Goal: Task Accomplishment & Management: Manage account settings

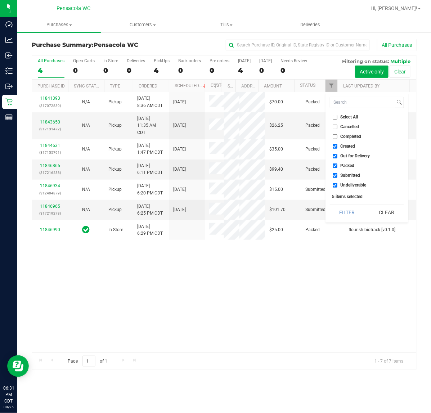
click at [337, 117] on input "Select All" at bounding box center [335, 117] width 5 height 5
checkbox input "true"
click at [337, 117] on input "Select All" at bounding box center [335, 117] width 5 height 5
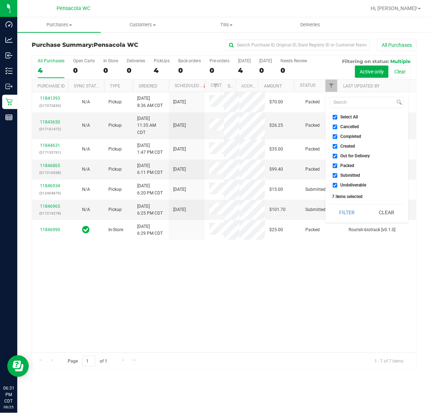
checkbox input "false"
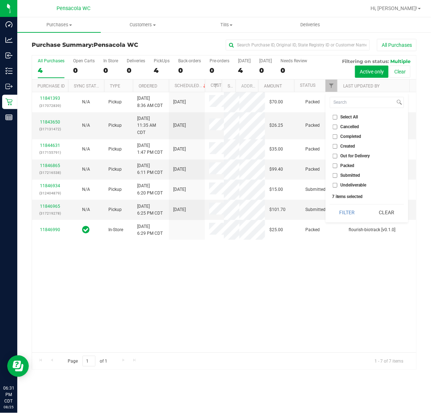
checkbox input "false"
click at [354, 175] on span "Submitted" at bounding box center [351, 175] width 20 height 4
click at [337, 175] on input "Submitted" at bounding box center [335, 175] width 5 height 5
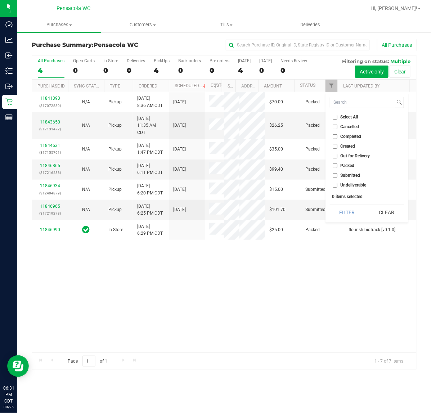
checkbox input "true"
click at [350, 205] on button "Filter" at bounding box center [347, 213] width 35 height 16
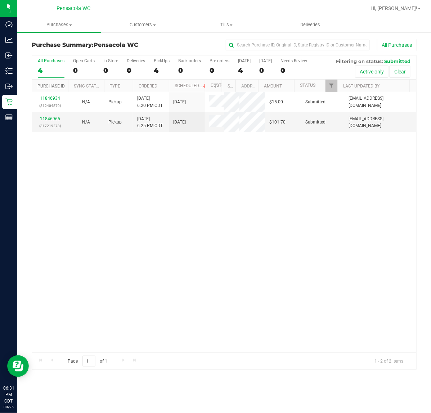
click at [49, 87] on link "Purchase ID" at bounding box center [50, 86] width 27 height 5
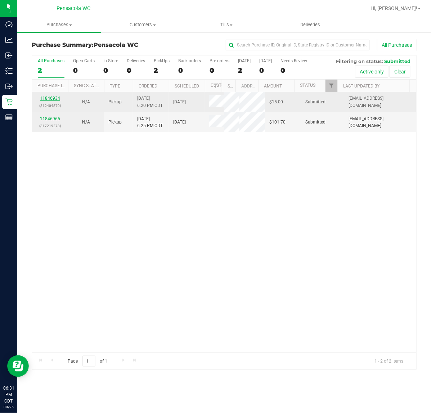
click at [55, 98] on link "11846934" at bounding box center [50, 98] width 20 height 5
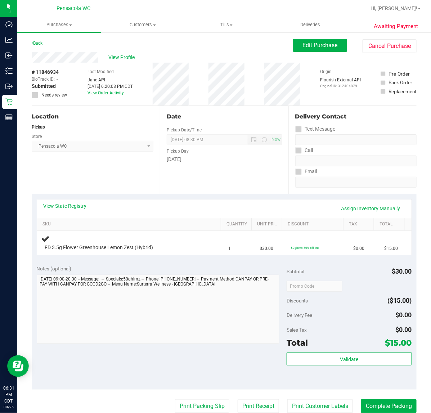
click at [84, 202] on link "View State Registry" at bounding box center [65, 205] width 43 height 7
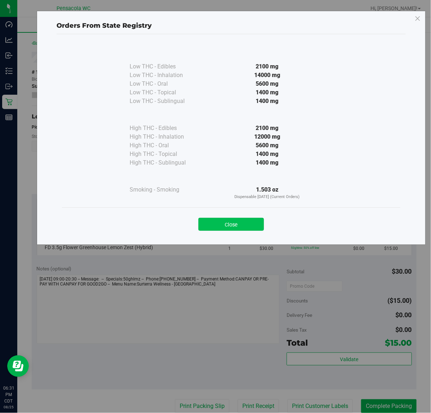
click at [213, 226] on button "Close" at bounding box center [231, 224] width 66 height 13
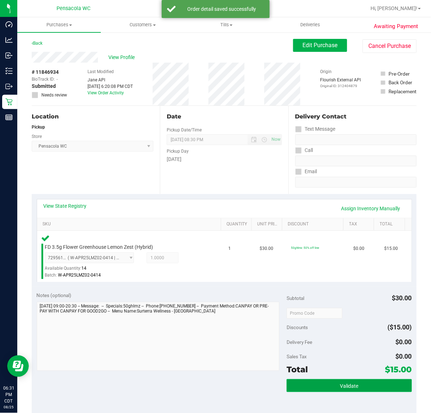
click at [323, 381] on button "Validate" at bounding box center [349, 385] width 125 height 13
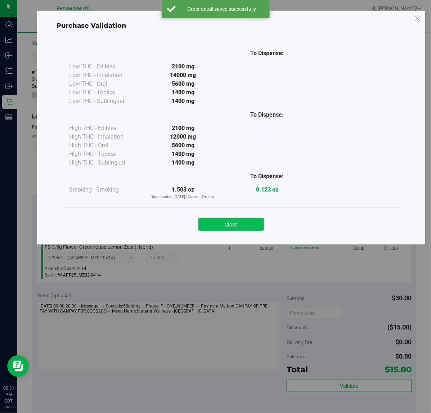
click at [228, 224] on button "Close" at bounding box center [231, 224] width 66 height 13
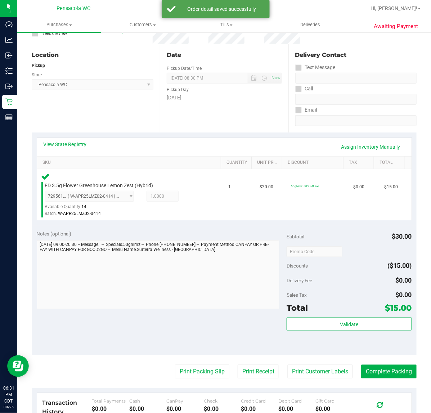
scroll to position [61, 0]
click at [196, 369] on button "Print Packing Slip" at bounding box center [202, 372] width 54 height 14
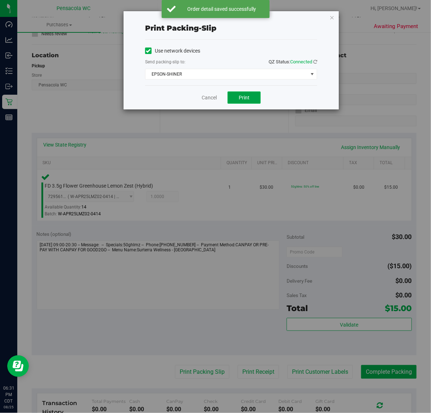
click at [247, 98] on span "Print" at bounding box center [244, 98] width 11 height 6
click at [331, 19] on icon "button" at bounding box center [331, 17] width 5 height 9
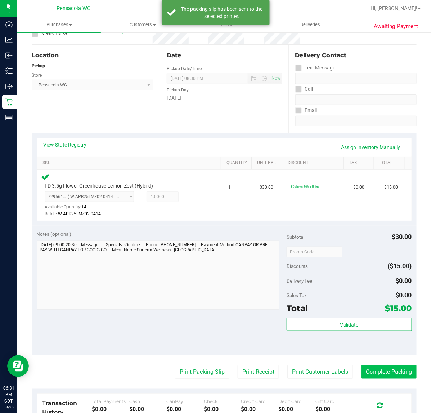
click at [384, 378] on button "Complete Packing" at bounding box center [388, 372] width 55 height 14
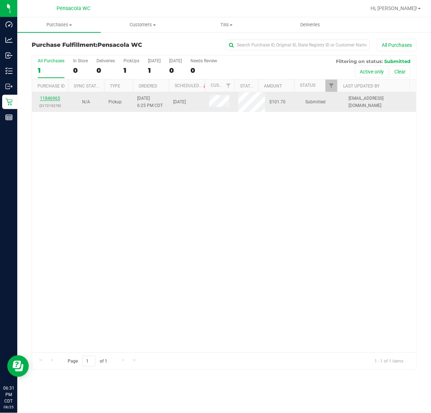
click at [55, 99] on link "11846965" at bounding box center [50, 98] width 20 height 5
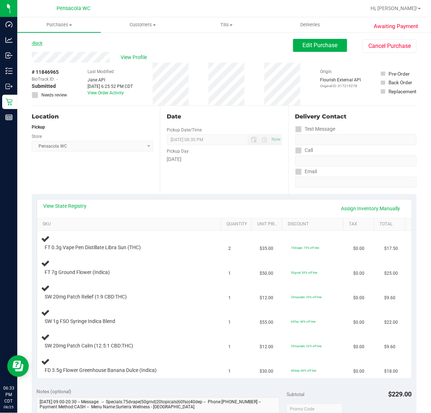
click at [39, 44] on link "Back" at bounding box center [37, 43] width 11 height 5
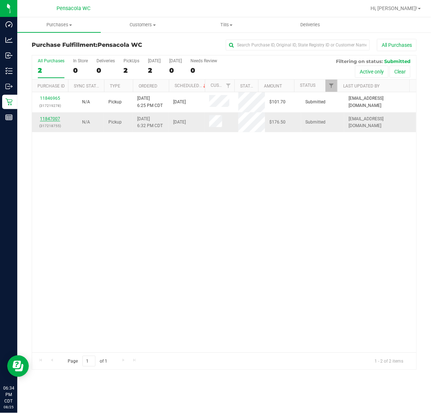
click at [53, 120] on link "11847007" at bounding box center [50, 118] width 20 height 5
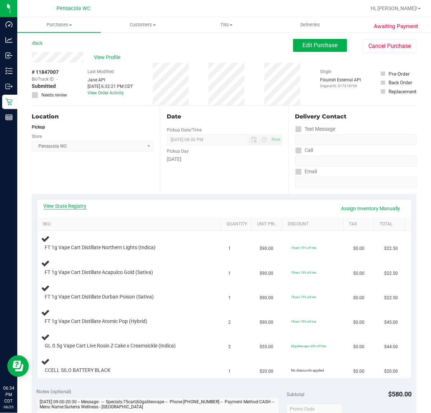
click at [58, 209] on link "View State Registry" at bounding box center [65, 205] width 43 height 7
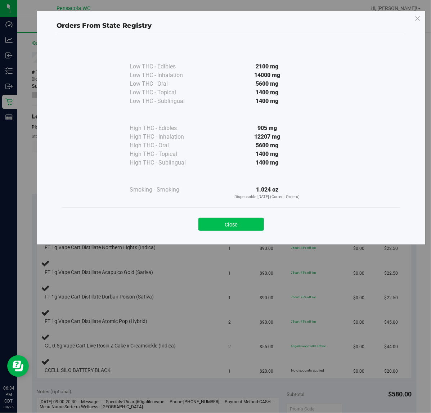
click at [229, 224] on button "Close" at bounding box center [231, 224] width 66 height 13
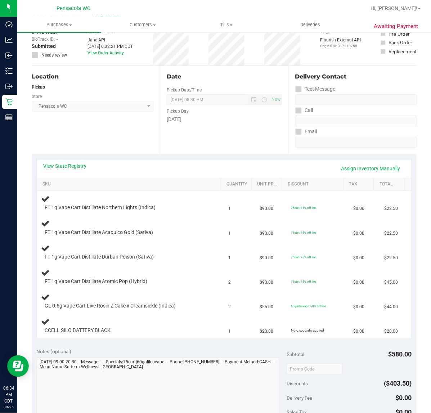
scroll to position [40, 0]
click at [52, 168] on link "View State Registry" at bounding box center [65, 165] width 43 height 7
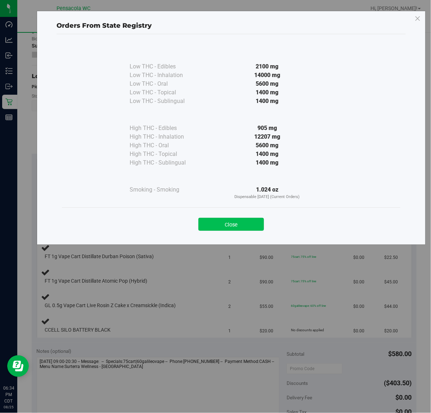
click at [219, 224] on button "Close" at bounding box center [231, 224] width 66 height 13
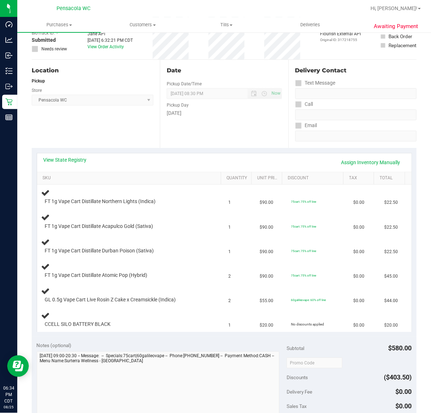
scroll to position [0, 0]
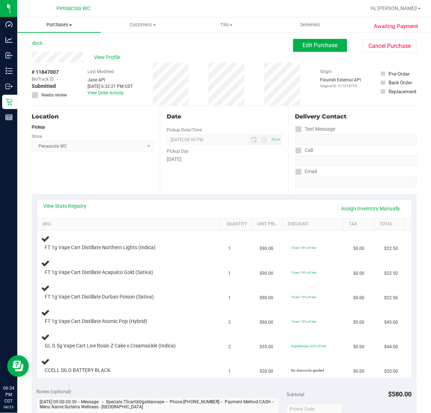
click at [33, 30] on uib-tab-heading "Purchases Summary of purchases Fulfillment All purchases" at bounding box center [59, 24] width 84 height 15
click at [149, 55] on div "View Profile" at bounding box center [162, 57] width 261 height 11
click at [38, 43] on link "Back" at bounding box center [37, 43] width 11 height 5
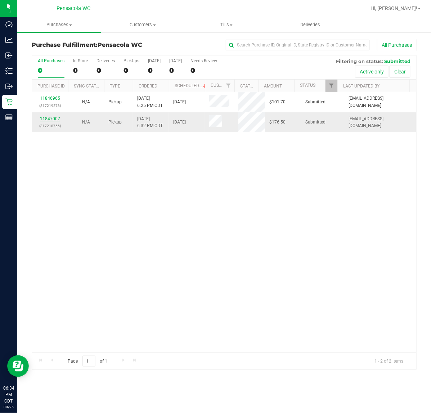
click at [48, 119] on link "11847007" at bounding box center [50, 118] width 20 height 5
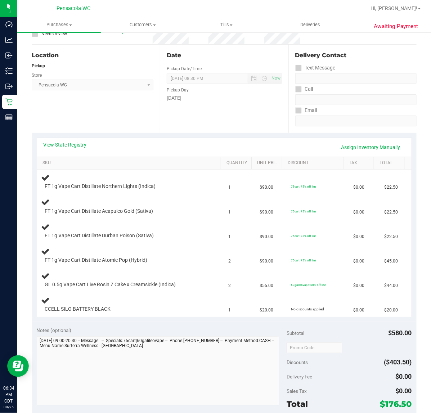
scroll to position [65, 0]
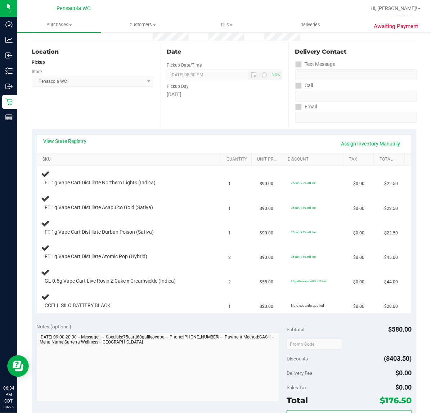
click at [112, 161] on link "SKU" at bounding box center [130, 160] width 176 height 6
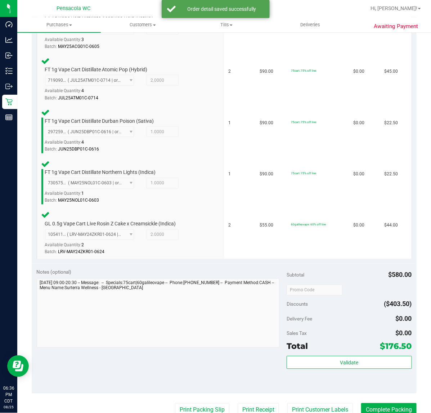
scroll to position [281, 0]
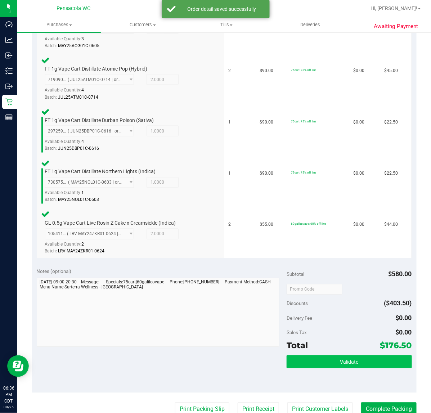
click at [367, 360] on button "Validate" at bounding box center [349, 361] width 125 height 13
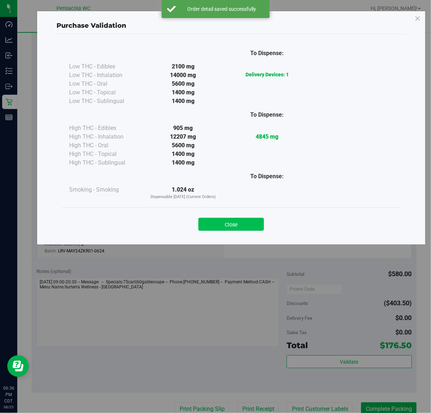
click at [241, 229] on button "Close" at bounding box center [231, 224] width 66 height 13
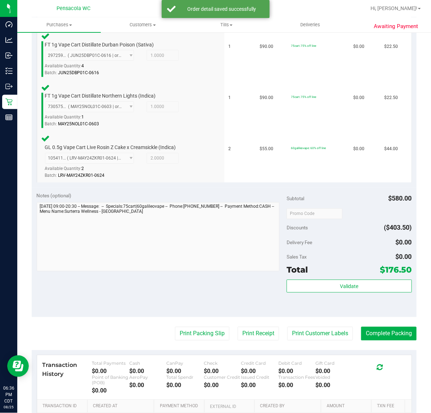
scroll to position [357, 0]
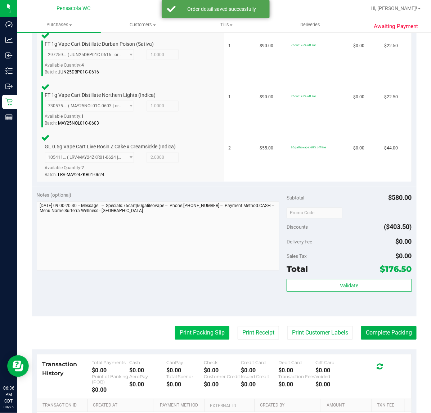
click at [205, 334] on button "Print Packing Slip" at bounding box center [202, 333] width 54 height 14
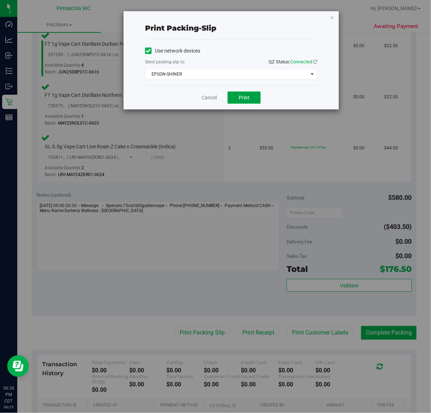
click at [249, 100] on span "Print" at bounding box center [244, 98] width 11 height 6
click at [332, 17] on icon "button" at bounding box center [331, 17] width 5 height 9
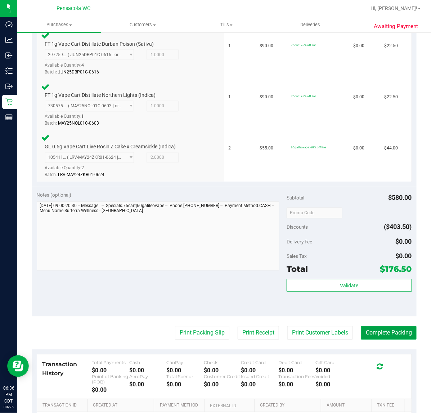
click at [399, 326] on button "Complete Packing" at bounding box center [388, 333] width 55 height 14
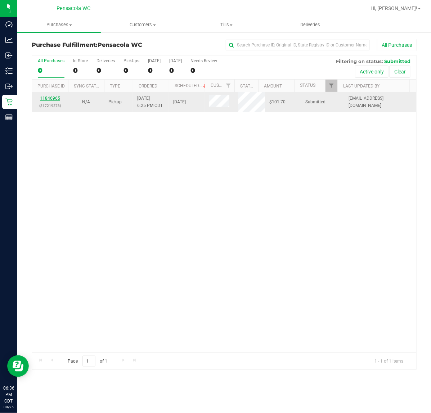
click at [44, 101] on link "11846965" at bounding box center [50, 98] width 20 height 5
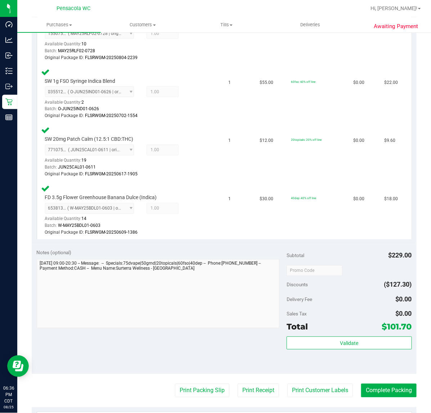
scroll to position [339, 0]
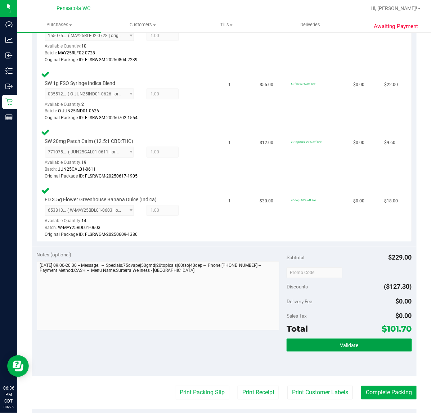
click at [346, 346] on span "Validate" at bounding box center [349, 346] width 18 height 6
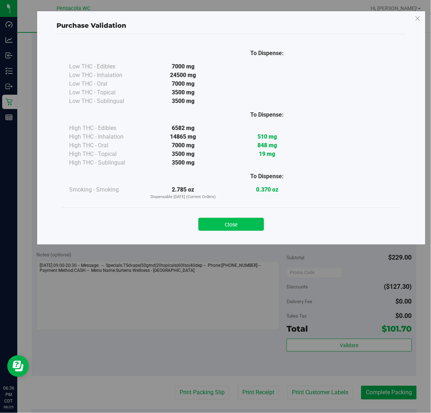
click at [238, 225] on button "Close" at bounding box center [231, 224] width 66 height 13
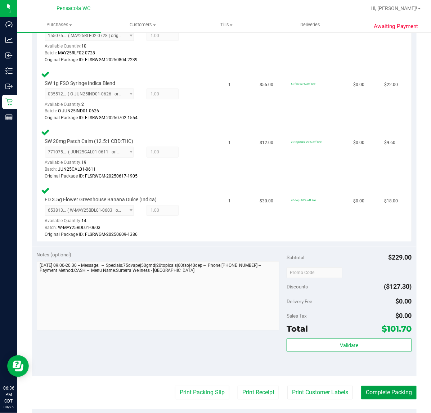
click at [402, 386] on button "Complete Packing" at bounding box center [388, 393] width 55 height 14
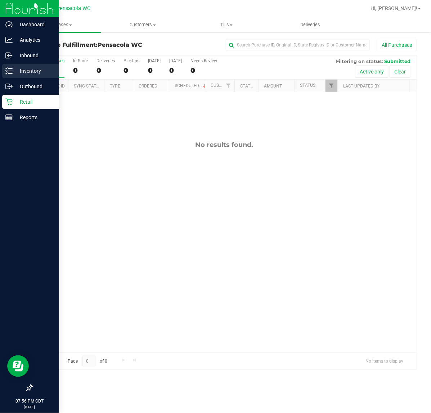
click at [39, 72] on p "Inventory" at bounding box center [34, 71] width 43 height 9
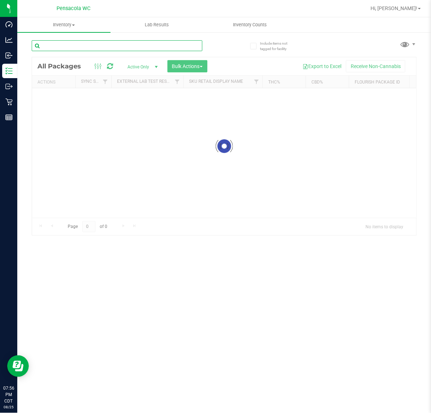
click at [70, 46] on div "Inventory All packages All inventory Waste log Create inventory Lab Results Inv…" at bounding box center [224, 215] width 414 height 396
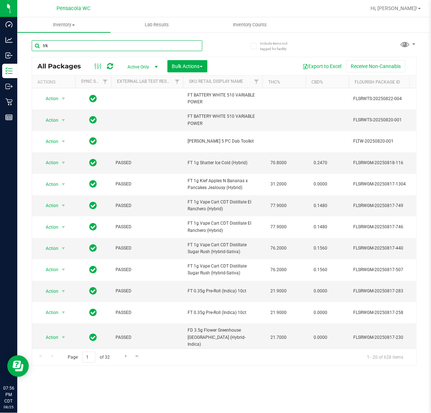
type input "trk"
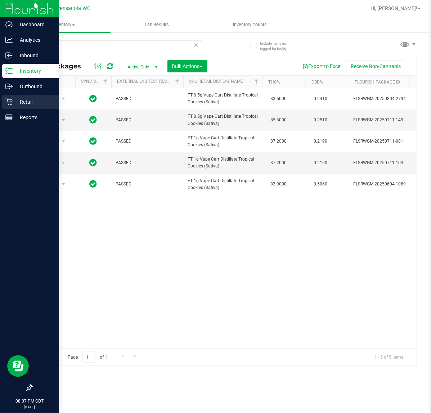
click at [17, 96] on div "Retail" at bounding box center [30, 102] width 57 height 14
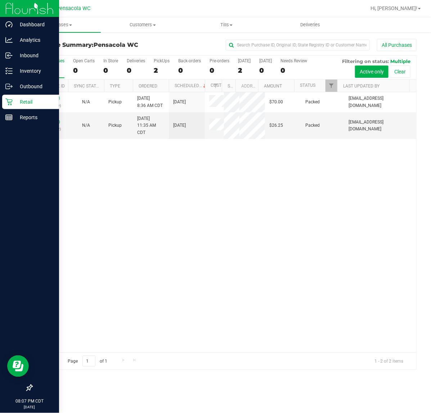
click at [272, 318] on div "11841393 (317072839) N/A Pickup 8/25/2025 8:36 AM CDT 8/25/2025 $70.00 Packed n…" at bounding box center [224, 222] width 384 height 260
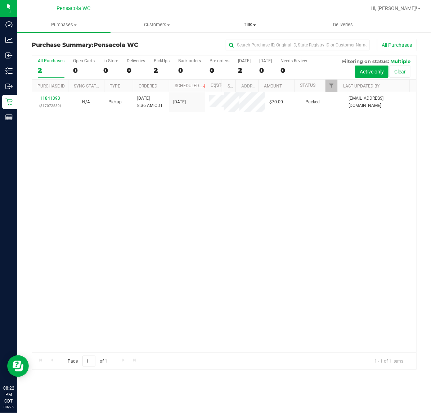
click span "Tills"
click span "Manage tills"
